Goal: Information Seeking & Learning: Find contact information

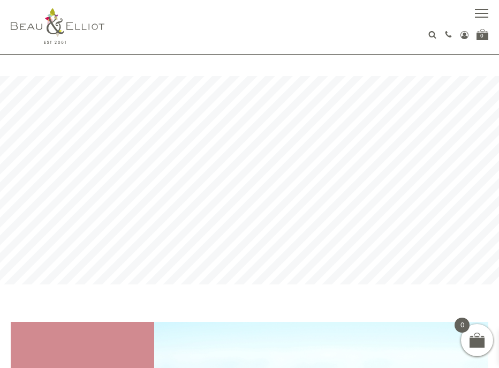
click at [483, 11] on button "button" at bounding box center [481, 14] width 13 height 13
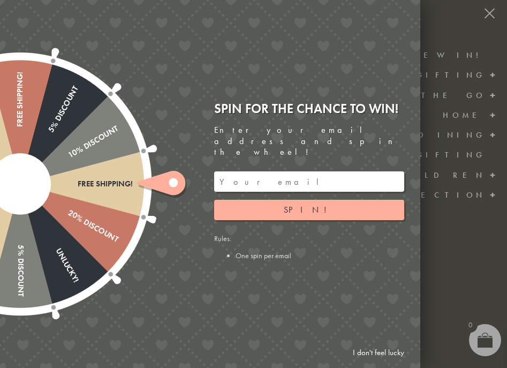
click at [387, 25] on div "Free shipping! 20% Discount Unlucky! 5% Discount 10% Discount Unlucky! 15% Disc…" at bounding box center [149, 184] width 541 height 368
click at [452, 5] on div at bounding box center [253, 184] width 507 height 368
drag, startPoint x: 236, startPoint y: 294, endPoint x: 445, endPoint y: 27, distance: 339.1
click at [237, 294] on div "Free shipping! 20% Discount Unlucky! 5% Discount 10% Discount Unlucky! 15% Disc…" at bounding box center [149, 184] width 541 height 368
click at [491, 10] on div at bounding box center [253, 184] width 507 height 368
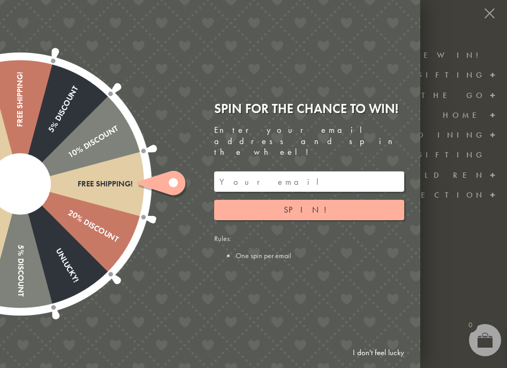
click at [491, 10] on div at bounding box center [253, 184] width 507 height 368
click at [381, 349] on link "I don't feel lucky" at bounding box center [379, 353] width 62 height 20
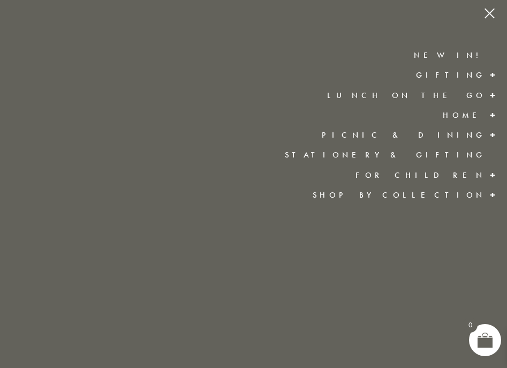
click at [486, 14] on button "button" at bounding box center [489, 14] width 13 height 13
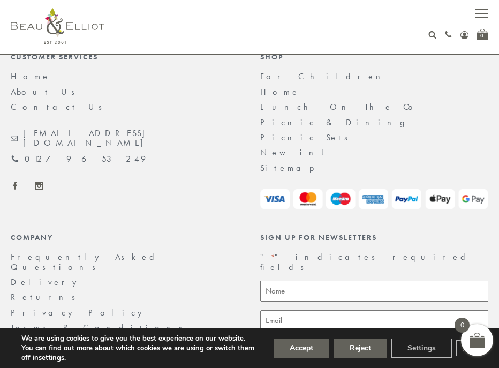
scroll to position [2647, 0]
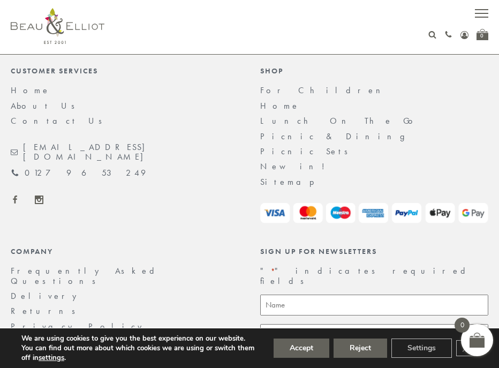
click at [25, 122] on link "Contact Us" at bounding box center [60, 120] width 99 height 11
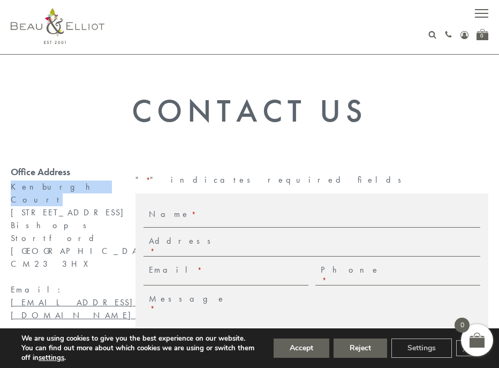
drag, startPoint x: 73, startPoint y: 189, endPoint x: 5, endPoint y: 189, distance: 67.5
click at [5, 189] on div "Office Address [GEOGRAPHIC_DATA] [STREET_ADDRESS] Email: [EMAIL_ADDRESS][DOMAIN…" at bounding box center [62, 319] width 125 height 304
copy div "Kenburgh Court"
drag, startPoint x: 13, startPoint y: 199, endPoint x: 42, endPoint y: 191, distance: 30.0
click at [42, 191] on div "Kenburgh Court [STREET_ADDRESS] Email: [EMAIL_ADDRESS][DOMAIN_NAME] Telephone: …" at bounding box center [62, 277] width 103 height 193
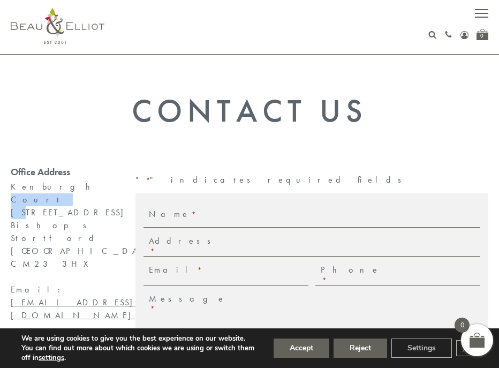
drag, startPoint x: 82, startPoint y: 201, endPoint x: 3, endPoint y: 201, distance: 79.3
click at [3, 201] on div "Office Address [GEOGRAPHIC_DATA] [STREET_ADDRESS] Email: [EMAIL_ADDRESS][DOMAIN…" at bounding box center [62, 319] width 125 height 304
copy div "[STREET_ADDRESS]"
drag, startPoint x: 12, startPoint y: 214, endPoint x: 67, endPoint y: 209, distance: 55.9
click at [67, 209] on div "Kenburgh Court [STREET_ADDRESS] Email: [EMAIL_ADDRESS][DOMAIN_NAME] Telephone: …" at bounding box center [62, 277] width 103 height 193
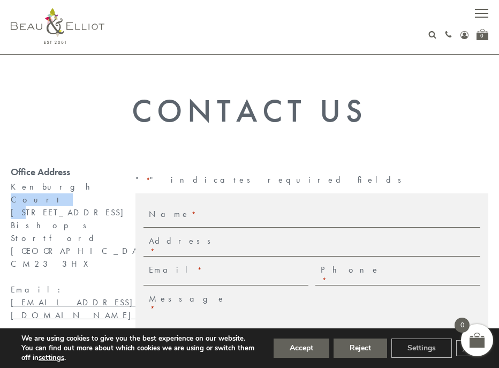
copy div "Bishops Stortford"
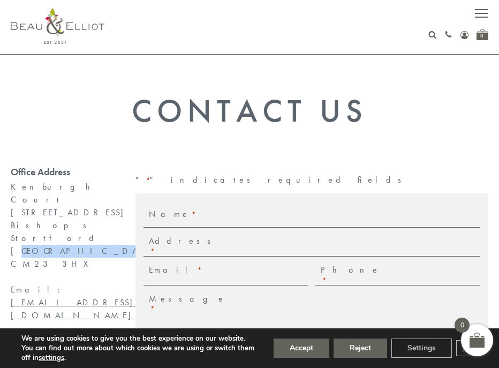
drag, startPoint x: 11, startPoint y: 226, endPoint x: 58, endPoint y: 222, distance: 47.8
click at [58, 222] on div "Kenburgh Court [STREET_ADDRESS] Email: [EMAIL_ADDRESS][DOMAIN_NAME] Telephone: …" at bounding box center [62, 277] width 103 height 193
copy div "[GEOGRAPHIC_DATA]"
drag, startPoint x: 10, startPoint y: 238, endPoint x: 51, endPoint y: 239, distance: 40.7
click at [51, 239] on div "Office Address [GEOGRAPHIC_DATA] [STREET_ADDRESS] Email: [EMAIL_ADDRESS][DOMAIN…" at bounding box center [62, 319] width 125 height 304
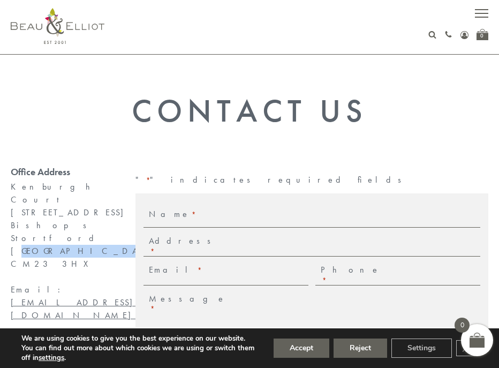
copy div "CM23 3HX"
